Goal: Task Accomplishment & Management: Use online tool/utility

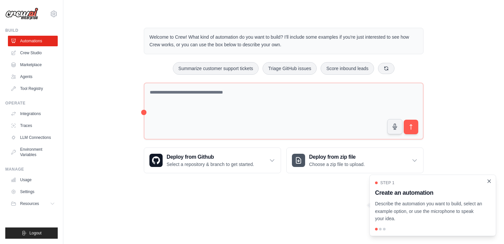
click at [489, 182] on icon "Close walkthrough" at bounding box center [489, 181] width 6 height 6
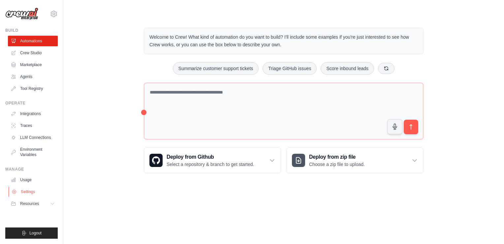
click at [24, 188] on link "Settings" at bounding box center [34, 191] width 50 height 11
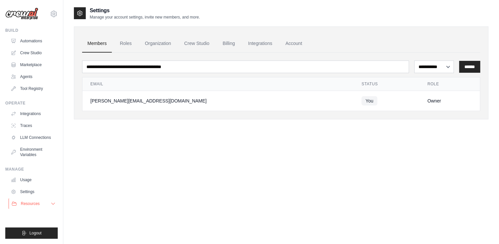
click at [21, 202] on span "Resources" at bounding box center [30, 203] width 19 height 5
click at [26, 217] on span "Documentation" at bounding box center [36, 214] width 27 height 5
click at [22, 77] on link "Agents" at bounding box center [34, 76] width 50 height 11
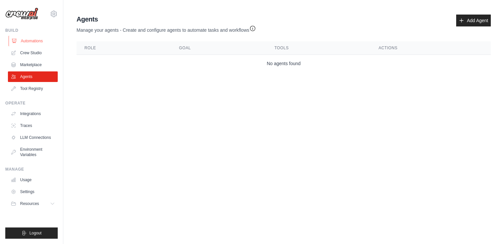
click at [30, 43] on link "Automations" at bounding box center [34, 41] width 50 height 11
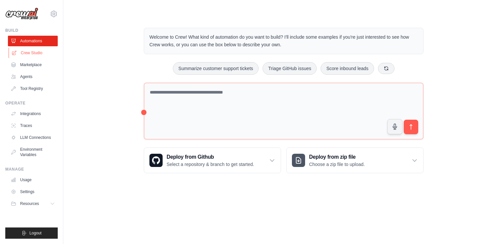
click at [28, 50] on link "Crew Studio" at bounding box center [34, 53] width 50 height 11
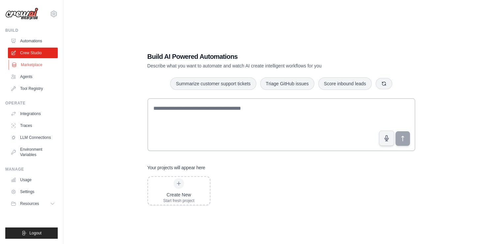
click at [25, 62] on link "Marketplace" at bounding box center [34, 64] width 50 height 11
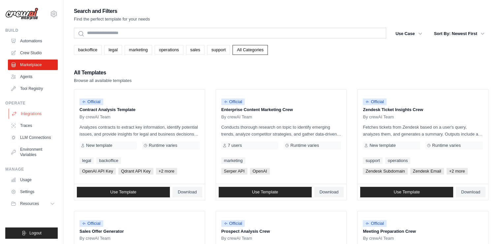
click at [21, 113] on link "Integrations" at bounding box center [34, 113] width 50 height 11
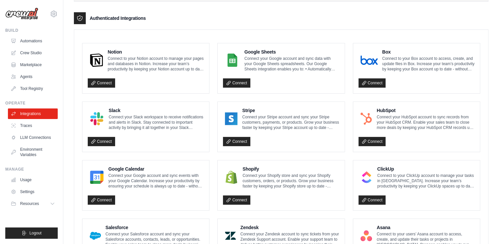
scroll to position [376, 0]
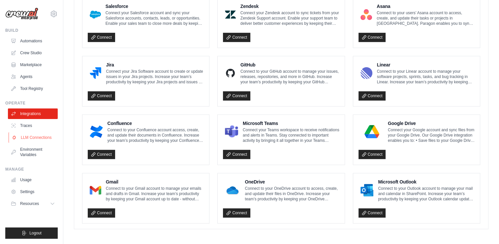
click at [35, 133] on link "LLM Connections" at bounding box center [34, 137] width 50 height 11
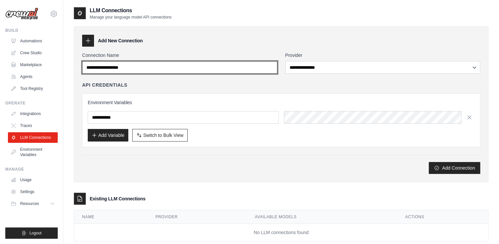
click at [147, 71] on input "Connection Name" at bounding box center [179, 67] width 195 height 13
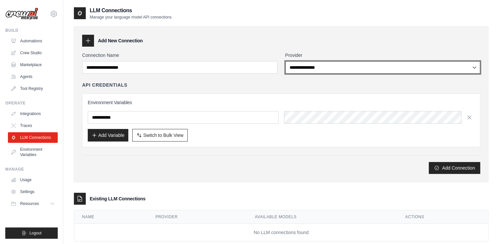
click at [306, 68] on select "**********" at bounding box center [382, 67] width 195 height 13
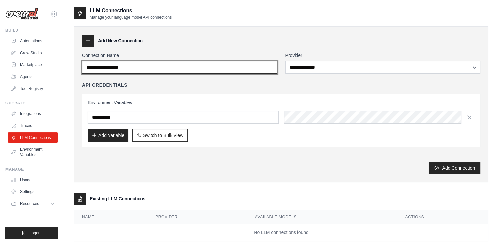
click at [165, 63] on input "Connection Name" at bounding box center [179, 67] width 195 height 13
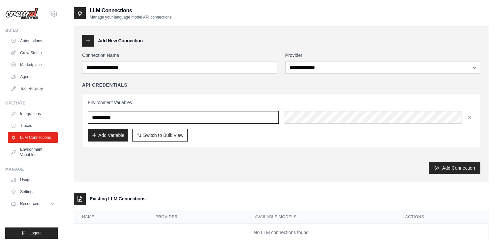
click at [201, 117] on input "text" at bounding box center [183, 117] width 191 height 13
click at [33, 55] on link "Crew Studio" at bounding box center [34, 53] width 50 height 11
